Goal: Use online tool/utility: Utilize a website feature to perform a specific function

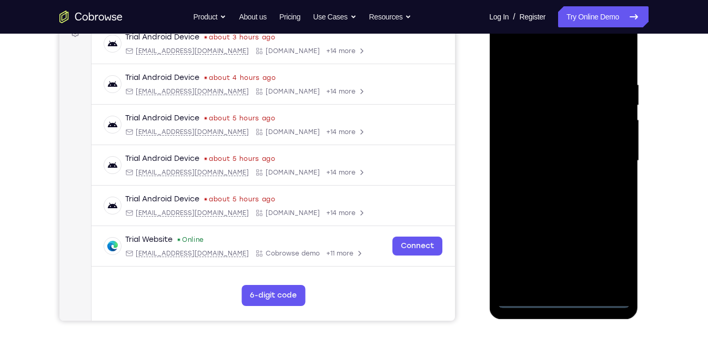
click at [566, 299] on div at bounding box center [563, 161] width 132 height 294
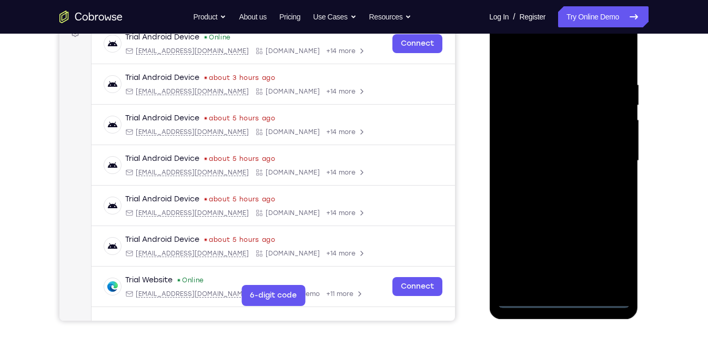
click at [607, 258] on div at bounding box center [563, 161] width 132 height 294
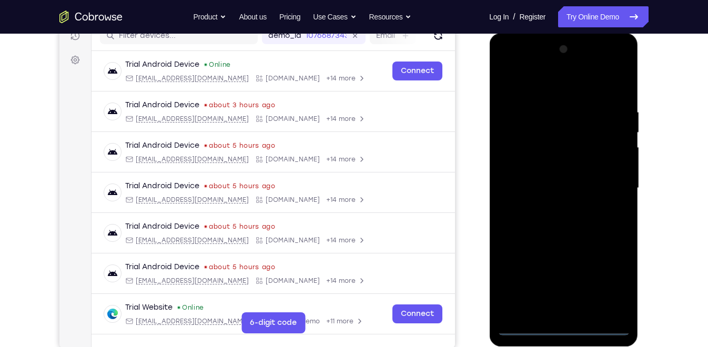
scroll to position [141, 0]
click at [573, 90] on div at bounding box center [563, 188] width 132 height 294
click at [606, 177] on div at bounding box center [563, 188] width 132 height 294
click at [551, 205] on div at bounding box center [563, 188] width 132 height 294
click at [551, 180] on div at bounding box center [563, 188] width 132 height 294
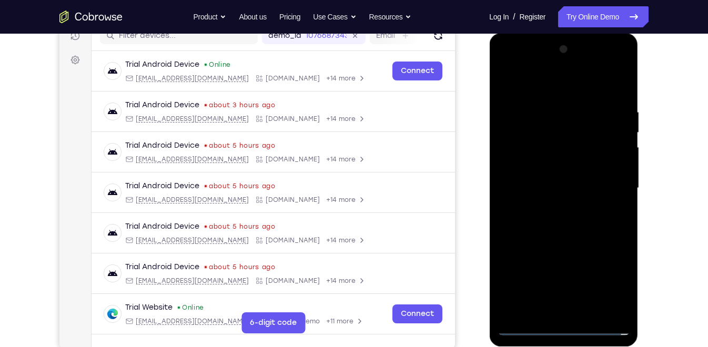
click at [557, 165] on div at bounding box center [563, 188] width 132 height 294
click at [556, 187] on div at bounding box center [563, 188] width 132 height 294
click at [575, 229] on div at bounding box center [563, 188] width 132 height 294
click at [585, 82] on div at bounding box center [563, 188] width 132 height 294
click at [579, 101] on div at bounding box center [563, 188] width 132 height 294
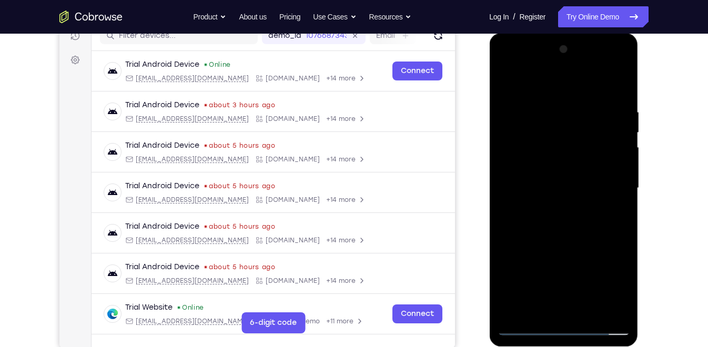
click at [589, 311] on div at bounding box center [563, 188] width 132 height 294
click at [567, 243] on div at bounding box center [563, 188] width 132 height 294
click at [567, 193] on div at bounding box center [563, 188] width 132 height 294
drag, startPoint x: 516, startPoint y: 238, endPoint x: 515, endPoint y: 210, distance: 27.9
click at [515, 210] on div at bounding box center [563, 188] width 132 height 294
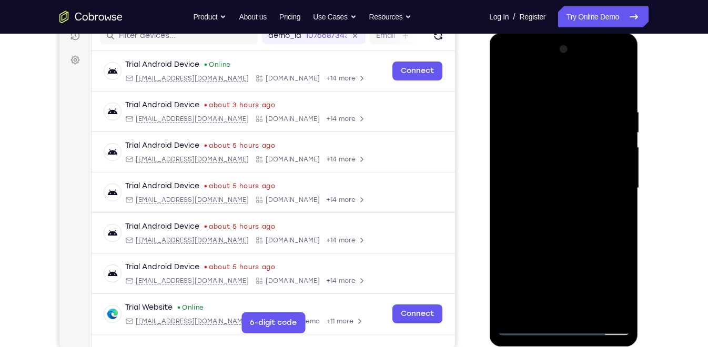
click at [508, 84] on div at bounding box center [563, 188] width 132 height 294
click at [547, 214] on div at bounding box center [563, 188] width 132 height 294
drag, startPoint x: 528, startPoint y: 241, endPoint x: 525, endPoint y: 202, distance: 39.0
click at [525, 202] on div at bounding box center [563, 188] width 132 height 294
click at [508, 84] on div at bounding box center [563, 188] width 132 height 294
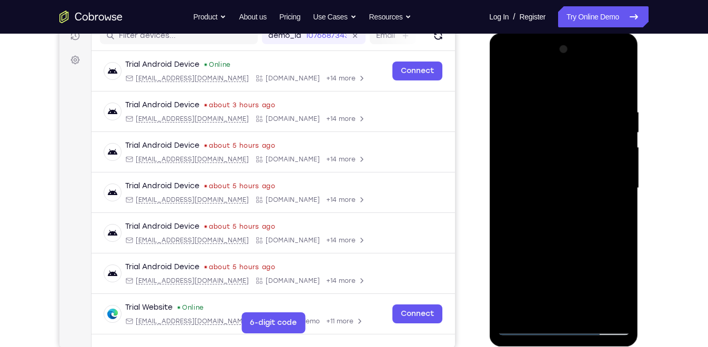
click at [507, 79] on div at bounding box center [563, 188] width 132 height 294
click at [546, 94] on div at bounding box center [563, 188] width 132 height 294
click at [583, 267] on div at bounding box center [563, 188] width 132 height 294
click at [605, 307] on div at bounding box center [563, 188] width 132 height 294
click at [618, 211] on div at bounding box center [563, 188] width 132 height 294
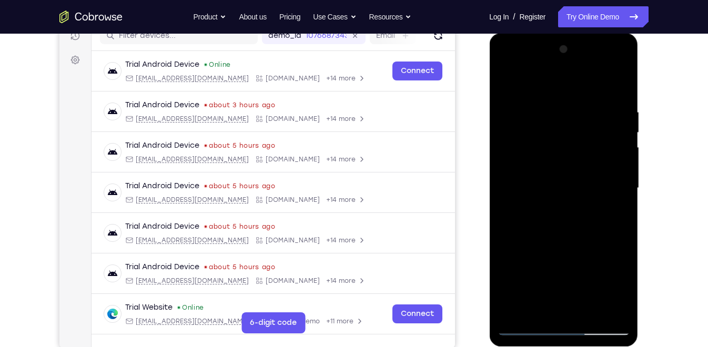
click at [616, 86] on div at bounding box center [563, 188] width 132 height 294
drag, startPoint x: 579, startPoint y: 129, endPoint x: 586, endPoint y: 171, distance: 43.1
click at [586, 171] on div at bounding box center [563, 188] width 132 height 294
drag, startPoint x: 611, startPoint y: 114, endPoint x: 553, endPoint y: 118, distance: 58.5
click at [553, 118] on div at bounding box center [563, 188] width 132 height 294
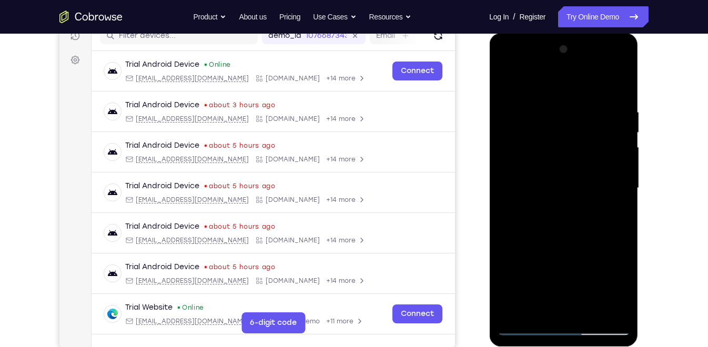
drag, startPoint x: 592, startPoint y: 105, endPoint x: 547, endPoint y: 106, distance: 45.7
click at [547, 106] on div at bounding box center [563, 188] width 132 height 294
drag, startPoint x: 605, startPoint y: 100, endPoint x: 542, endPoint y: 103, distance: 62.6
click at [542, 103] on div at bounding box center [563, 188] width 132 height 294
click at [584, 102] on div at bounding box center [563, 188] width 132 height 294
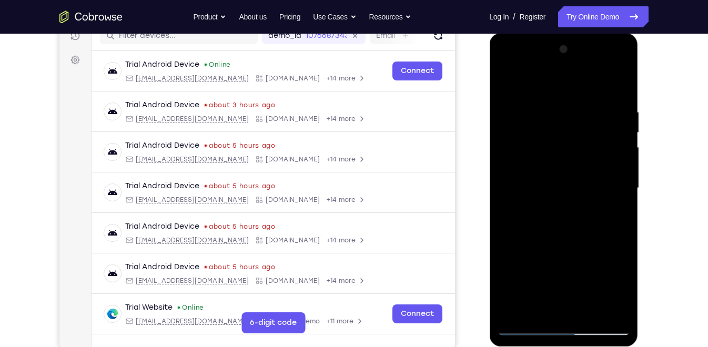
click at [616, 85] on div at bounding box center [563, 188] width 132 height 294
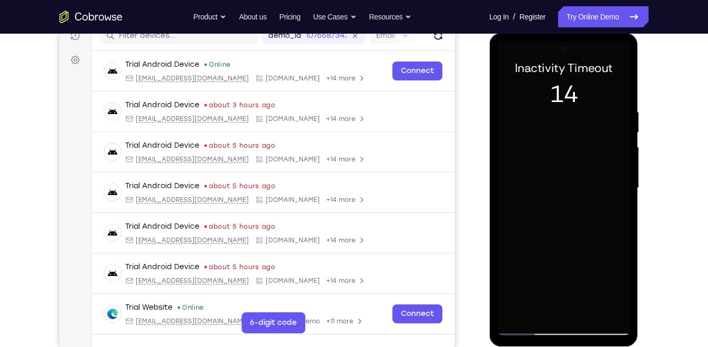
click at [561, 153] on div at bounding box center [563, 188] width 132 height 294
click at [621, 233] on div at bounding box center [563, 188] width 132 height 294
click at [622, 232] on div at bounding box center [563, 188] width 132 height 294
drag, startPoint x: 553, startPoint y: 236, endPoint x: 555, endPoint y: 196, distance: 40.0
click at [555, 196] on div at bounding box center [563, 188] width 132 height 294
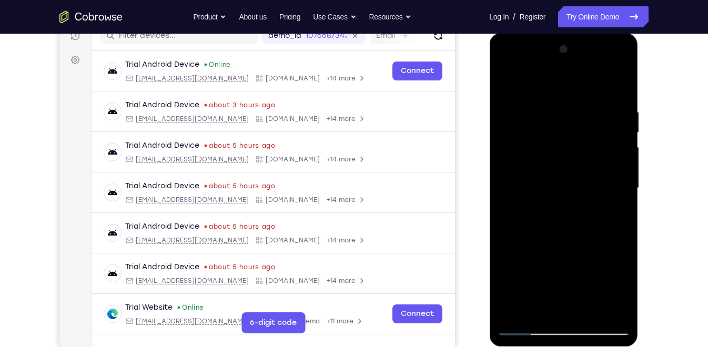
click at [623, 296] on div at bounding box center [563, 188] width 132 height 294
click at [504, 293] on div at bounding box center [563, 188] width 132 height 294
drag, startPoint x: 577, startPoint y: 219, endPoint x: 582, endPoint y: 142, distance: 76.9
click at [582, 142] on div at bounding box center [563, 188] width 132 height 294
drag, startPoint x: 581, startPoint y: 216, endPoint x: 590, endPoint y: 147, distance: 69.0
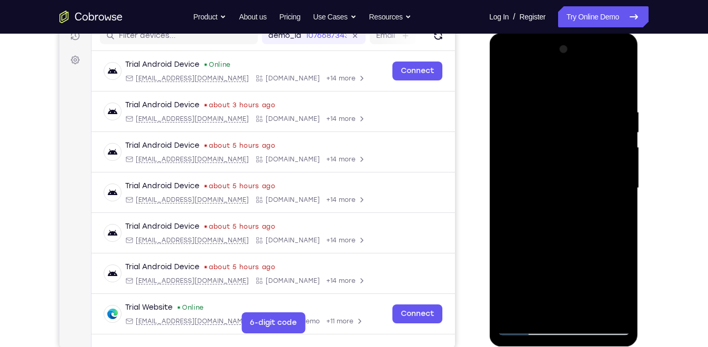
click at [590, 147] on div at bounding box center [563, 188] width 132 height 294
drag, startPoint x: 581, startPoint y: 219, endPoint x: 585, endPoint y: 120, distance: 98.4
click at [585, 120] on div at bounding box center [563, 188] width 132 height 294
drag, startPoint x: 585, startPoint y: 208, endPoint x: 585, endPoint y: 120, distance: 87.3
click at [585, 120] on div at bounding box center [563, 188] width 132 height 294
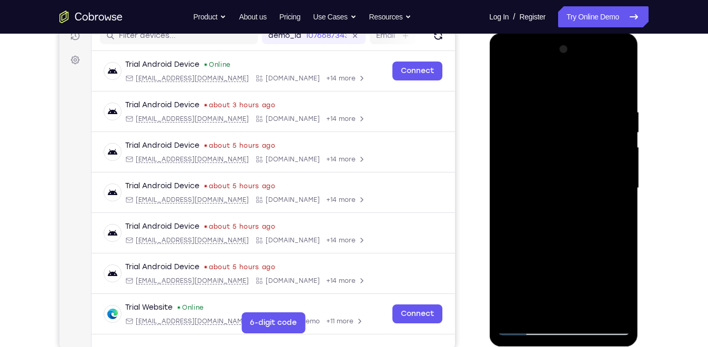
drag, startPoint x: 583, startPoint y: 146, endPoint x: 581, endPoint y: 247, distance: 101.0
click at [581, 247] on div at bounding box center [563, 188] width 132 height 294
drag, startPoint x: 561, startPoint y: 261, endPoint x: 566, endPoint y: 152, distance: 108.9
click at [566, 152] on div at bounding box center [563, 188] width 132 height 294
drag, startPoint x: 574, startPoint y: 221, endPoint x: 580, endPoint y: 148, distance: 73.9
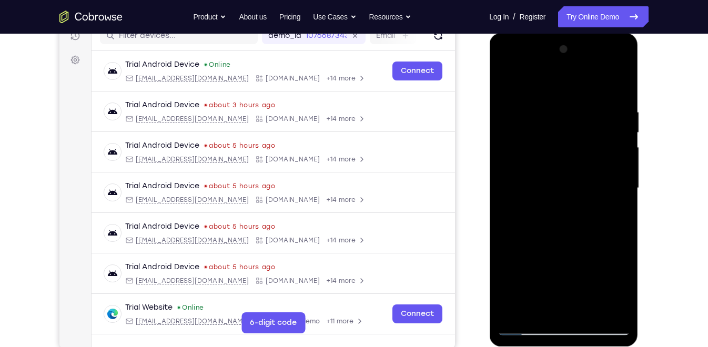
click at [580, 148] on div at bounding box center [563, 188] width 132 height 294
drag, startPoint x: 581, startPoint y: 245, endPoint x: 581, endPoint y: 147, distance: 97.8
click at [581, 147] on div at bounding box center [563, 188] width 132 height 294
drag, startPoint x: 581, startPoint y: 240, endPoint x: 588, endPoint y: 126, distance: 114.8
click at [588, 126] on div at bounding box center [563, 188] width 132 height 294
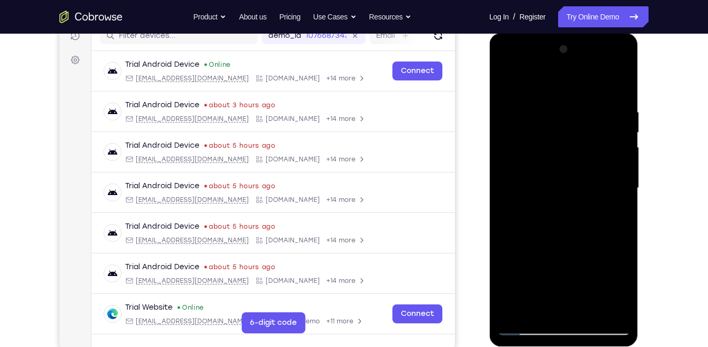
click at [540, 308] on div at bounding box center [563, 188] width 132 height 294
click at [523, 80] on div at bounding box center [563, 188] width 132 height 294
click at [515, 134] on div at bounding box center [563, 188] width 132 height 294
click at [540, 136] on div at bounding box center [563, 188] width 132 height 294
drag, startPoint x: 541, startPoint y: 121, endPoint x: 546, endPoint y: 188, distance: 67.0
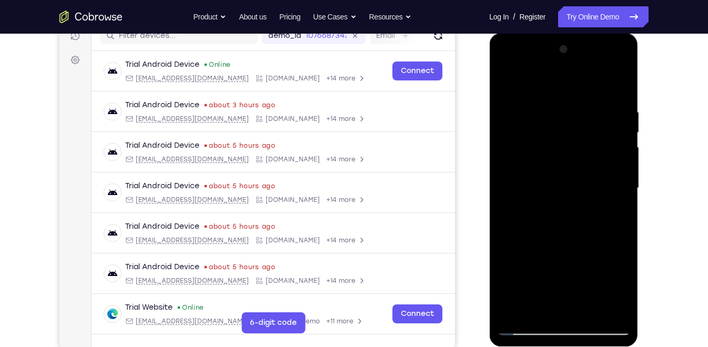
click at [546, 188] on div at bounding box center [563, 188] width 132 height 294
drag, startPoint x: 536, startPoint y: 117, endPoint x: 537, endPoint y: 223, distance: 106.2
click at [537, 223] on div at bounding box center [563, 188] width 132 height 294
click at [516, 116] on div at bounding box center [563, 188] width 132 height 294
click at [509, 81] on div at bounding box center [563, 188] width 132 height 294
